Goal: Task Accomplishment & Management: Use online tool/utility

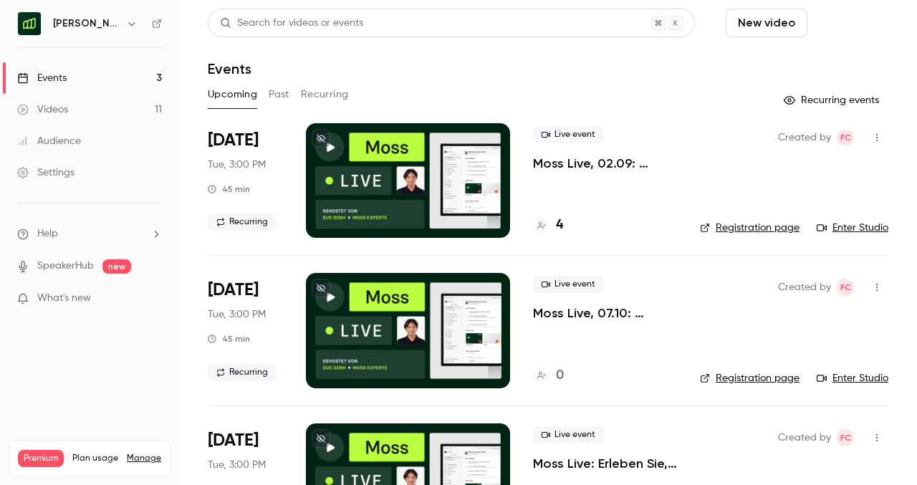
click at [856, 23] on button "Schedule" at bounding box center [850, 23] width 75 height 29
click at [850, 69] on div "One time event" at bounding box center [821, 62] width 109 height 14
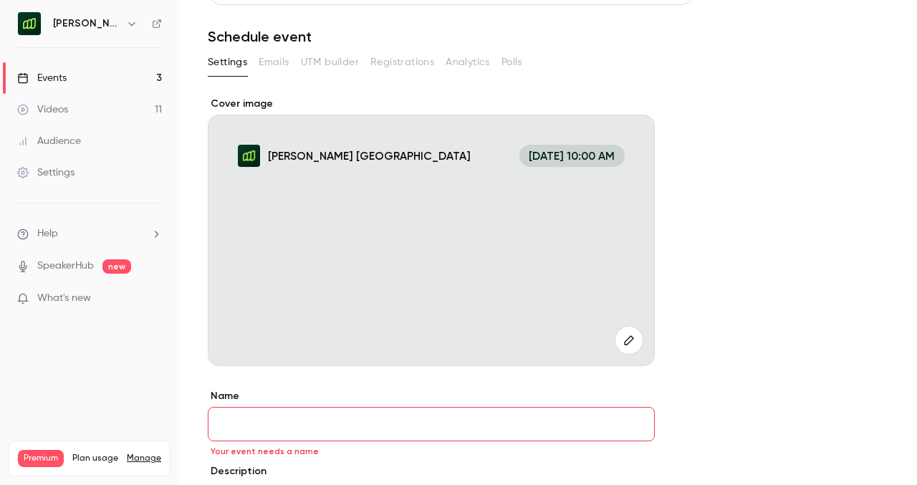
scroll to position [59, 0]
